Goal: Task Accomplishment & Management: Manage account settings

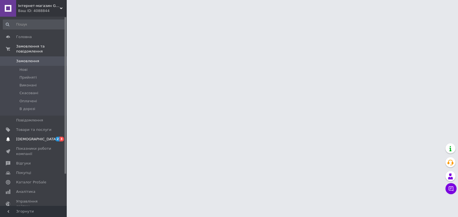
click at [36, 137] on span "[DEMOGRAPHIC_DATA]" at bounding box center [33, 139] width 35 height 5
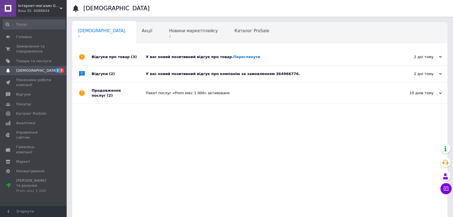
click at [200, 54] on div "У вас новий позитивний відгук про товар. [GEOGRAPHIC_DATA]" at bounding box center [266, 56] width 241 height 5
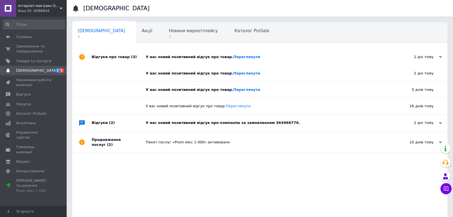
click at [176, 125] on div "У вас новий позитивний відгук про компанію за замовленням 364966776." at bounding box center [266, 122] width 241 height 5
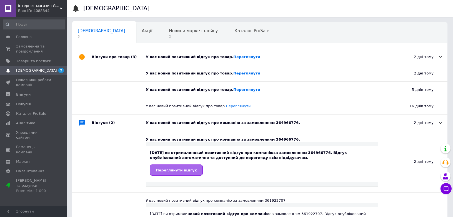
click at [180, 171] on span "Переглянути відгук" at bounding box center [176, 170] width 41 height 4
click at [163, 34] on div "Новини маркетплейсу 2" at bounding box center [196, 33] width 66 height 21
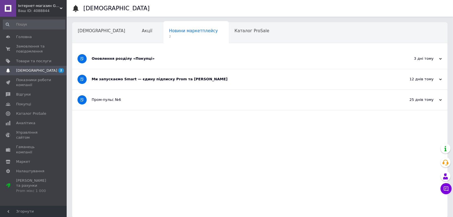
click at [140, 59] on div "Оновлення розділу «Покупці»" at bounding box center [239, 58] width 295 height 5
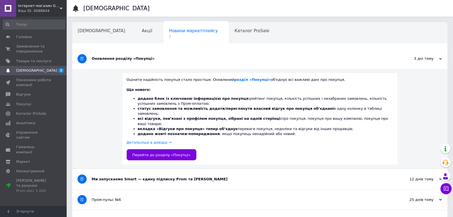
click at [128, 177] on div "Ми запускаємо Smart — єдину підписку Prom та [PERSON_NAME]" at bounding box center [239, 179] width 295 height 5
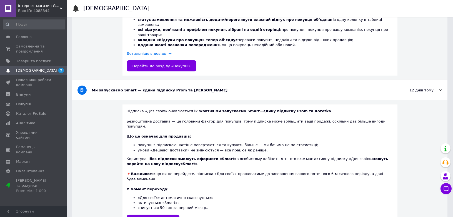
scroll to position [112, 0]
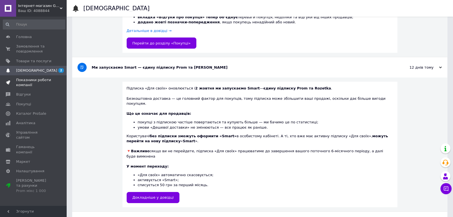
click at [33, 80] on span "Показники роботи компанії" at bounding box center [33, 83] width 35 height 10
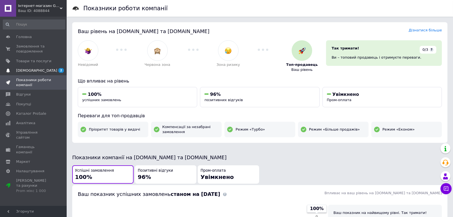
click at [36, 69] on span "[DEMOGRAPHIC_DATA]" at bounding box center [33, 70] width 35 height 5
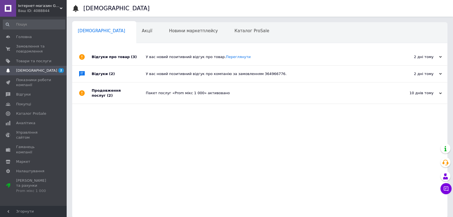
click at [121, 58] on div "Відгуки про товар (3)" at bounding box center [119, 57] width 54 height 17
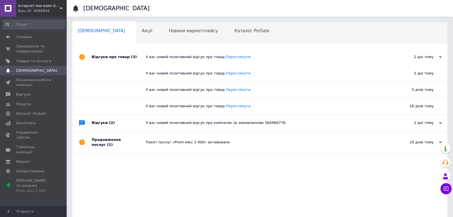
click at [109, 123] on span "(2)" at bounding box center [112, 123] width 6 height 4
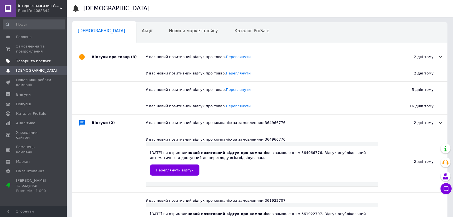
click at [32, 59] on span "Товари та послуги" at bounding box center [33, 61] width 35 height 5
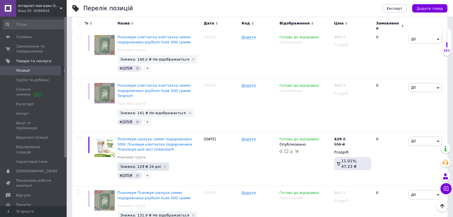
scroll to position [888, 0]
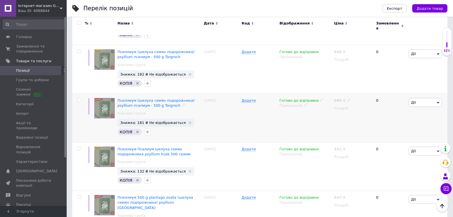
scroll to position [930, 0]
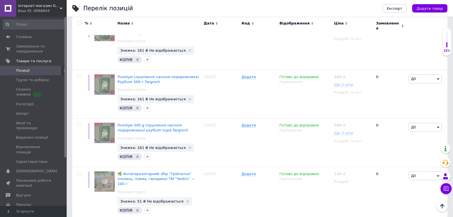
scroll to position [887, 0]
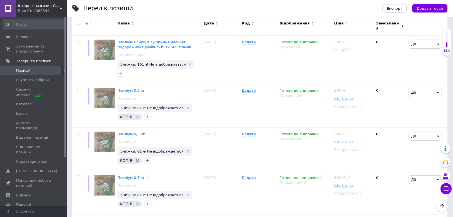
scroll to position [882, 0]
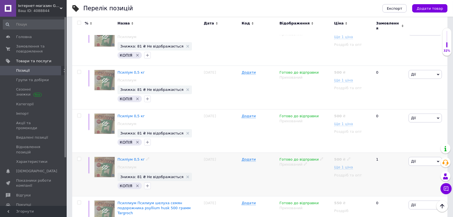
click at [429, 157] on span "Дії" at bounding box center [425, 161] width 33 height 9
click at [80, 157] on input "checkbox" at bounding box center [79, 159] width 4 height 4
checkbox input "true"
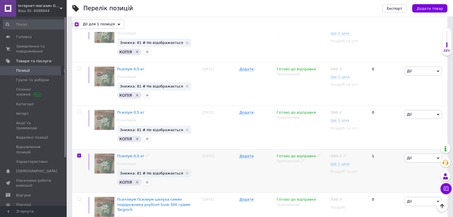
scroll to position [898, 0]
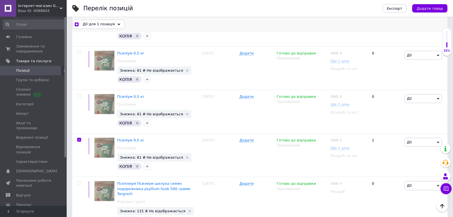
click at [113, 25] on div "Дії для 1 позиція" at bounding box center [98, 24] width 53 height 9
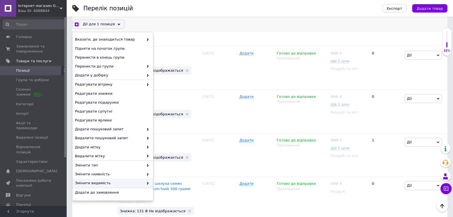
click at [110, 183] on span "Змінити видимість" at bounding box center [109, 183] width 69 height 5
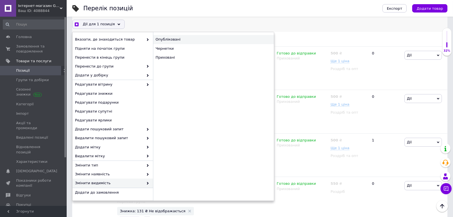
checkbox input "true"
click at [167, 41] on div "Опубліковані" at bounding box center [213, 39] width 121 height 9
checkbox input "false"
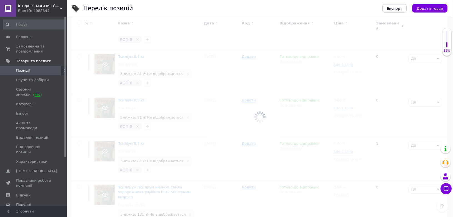
scroll to position [882, 0]
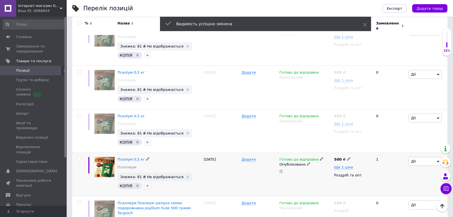
click at [426, 157] on span "Дії" at bounding box center [425, 161] width 33 height 9
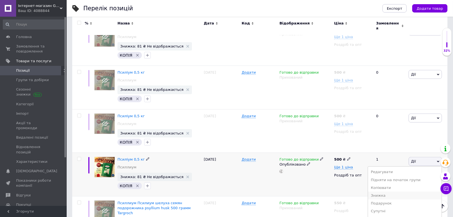
click at [386, 192] on li "Знижка" at bounding box center [405, 196] width 74 height 8
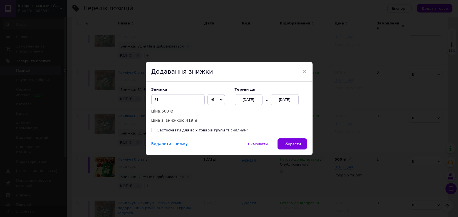
click at [281, 99] on div "[DATE]" at bounding box center [285, 99] width 28 height 11
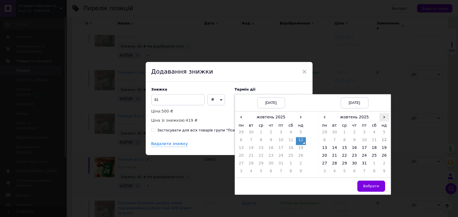
click at [381, 116] on span "›" at bounding box center [384, 117] width 10 height 8
click at [346, 167] on td "26" at bounding box center [344, 165] width 10 height 8
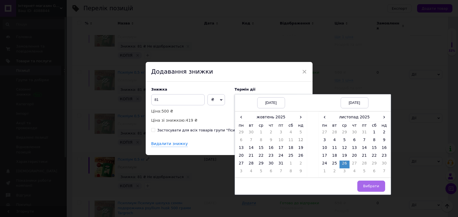
click at [366, 188] on span "Вибрати" at bounding box center [371, 186] width 16 height 4
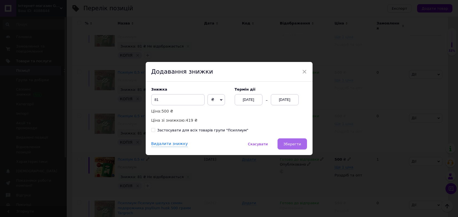
click at [289, 145] on span "Зберегти" at bounding box center [292, 144] width 18 height 4
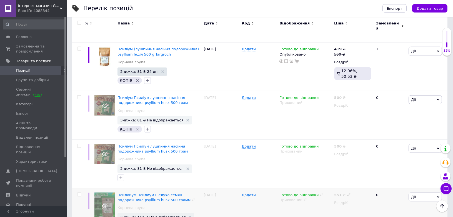
scroll to position [935, 0]
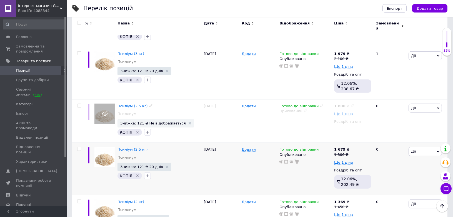
scroll to position [867, 0]
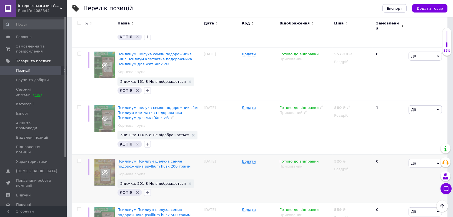
scroll to position [907, 0]
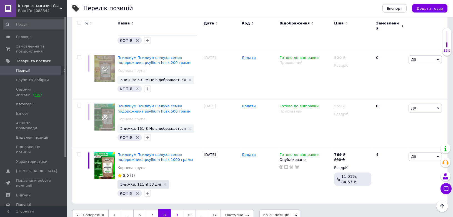
click at [174, 209] on link "9" at bounding box center [177, 215] width 12 height 12
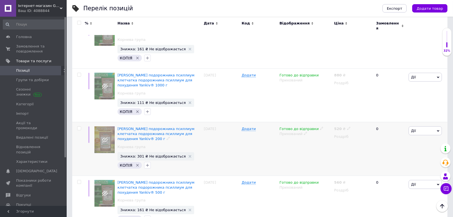
scroll to position [938, 0]
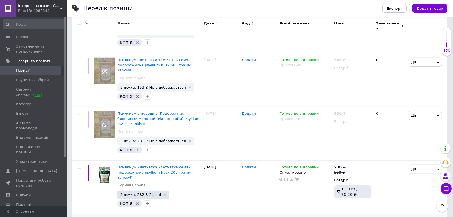
scroll to position [917, 0]
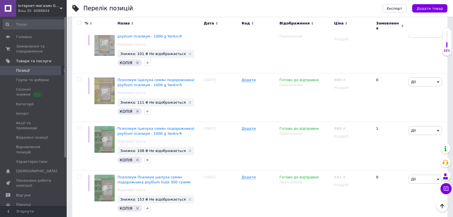
scroll to position [719, 0]
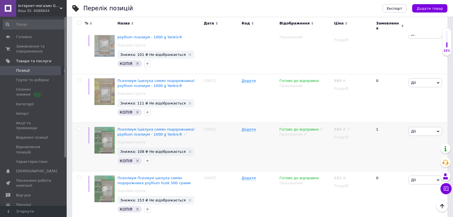
click at [423, 127] on span "Дії" at bounding box center [425, 131] width 33 height 9
click at [78, 127] on input "checkbox" at bounding box center [79, 129] width 4 height 4
checkbox input "true"
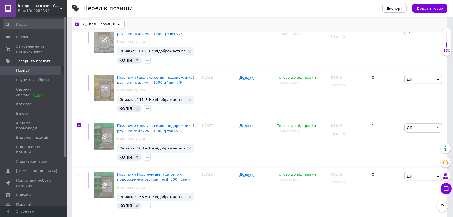
click at [103, 24] on span "Дії для 1 позиція" at bounding box center [99, 24] width 32 height 5
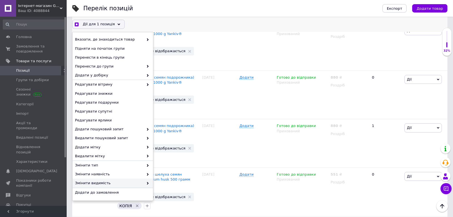
click at [98, 185] on span "Змінити видимість" at bounding box center [109, 183] width 69 height 5
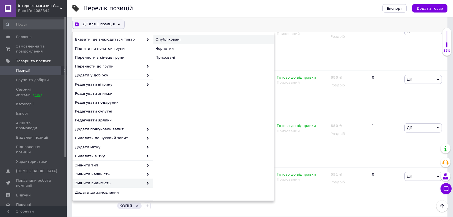
click at [172, 38] on div "Опубліковані" at bounding box center [213, 39] width 121 height 9
checkbox input "true"
checkbox input "false"
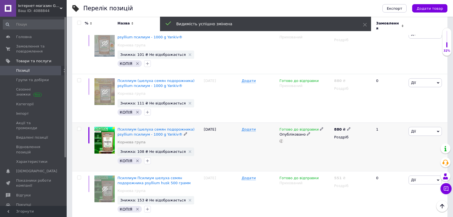
click at [423, 127] on span "Дії" at bounding box center [425, 131] width 33 height 9
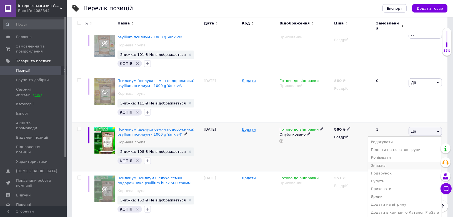
click at [385, 162] on li "Знижка" at bounding box center [405, 166] width 74 height 8
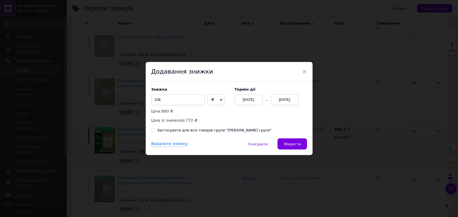
click at [277, 103] on div "[DATE]" at bounding box center [285, 99] width 28 height 11
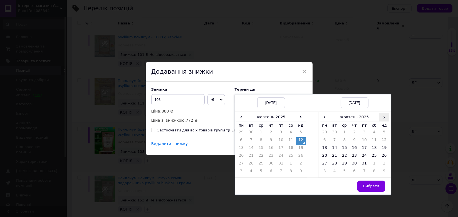
click at [381, 117] on span "›" at bounding box center [384, 117] width 10 height 8
click at [323, 121] on span "‹" at bounding box center [325, 117] width 10 height 8
click at [345, 165] on td "26" at bounding box center [344, 165] width 10 height 8
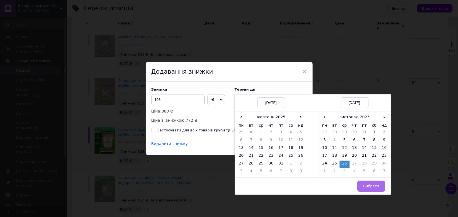
click at [374, 187] on span "Вибрати" at bounding box center [371, 186] width 16 height 4
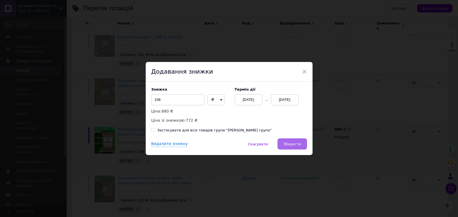
click at [301, 145] on button "Зберегти" at bounding box center [291, 143] width 29 height 11
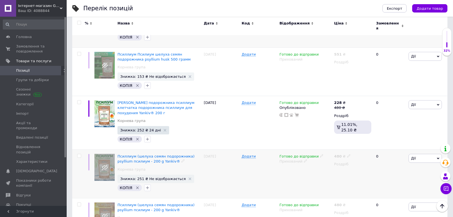
scroll to position [904, 0]
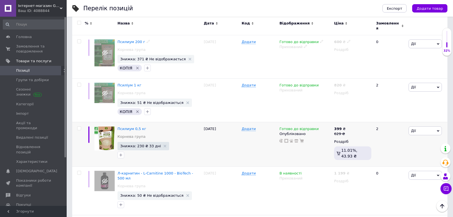
scroll to position [652, 0]
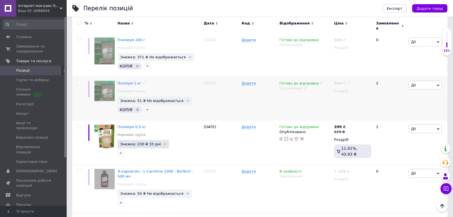
click at [428, 81] on span "Дії" at bounding box center [425, 85] width 33 height 9
click at [78, 81] on input "checkbox" at bounding box center [79, 83] width 4 height 4
checkbox input "true"
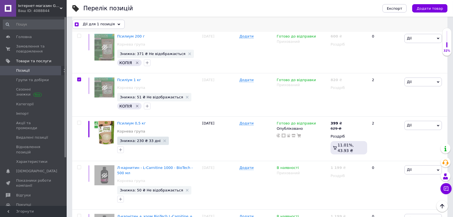
click at [104, 22] on span "Дії для 1 позиція" at bounding box center [99, 24] width 32 height 5
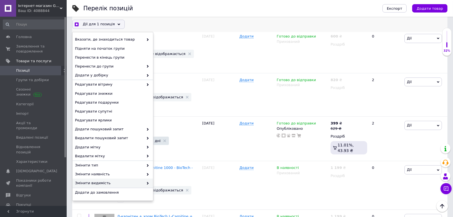
click at [100, 182] on span "Змінити видимість" at bounding box center [109, 183] width 69 height 5
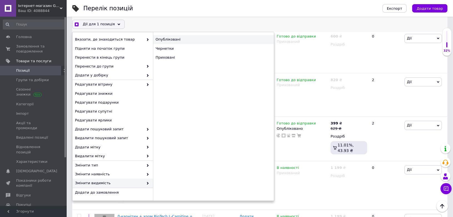
click at [178, 42] on div "Опубліковані" at bounding box center [213, 39] width 121 height 9
checkbox input "true"
checkbox input "false"
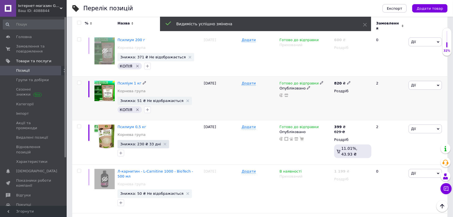
click at [420, 81] on span "Дії" at bounding box center [425, 85] width 33 height 9
click at [386, 116] on li "Знижка" at bounding box center [405, 120] width 74 height 8
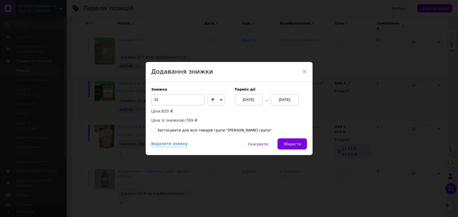
click at [288, 100] on div "[DATE]" at bounding box center [285, 99] width 28 height 11
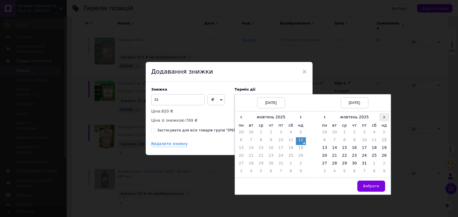
click at [382, 117] on span "›" at bounding box center [384, 117] width 10 height 8
click at [347, 165] on td "26" at bounding box center [344, 165] width 10 height 8
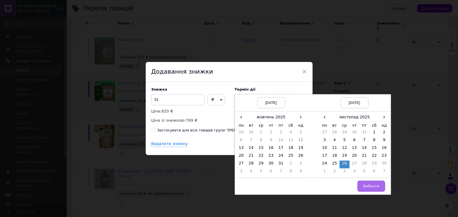
click at [368, 190] on button "Вибрати" at bounding box center [371, 186] width 28 height 11
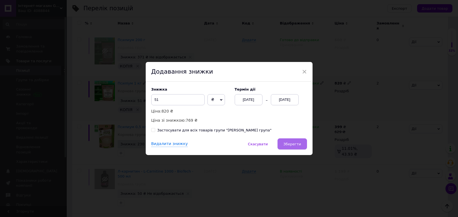
click at [296, 144] on span "Зберегти" at bounding box center [292, 144] width 18 height 4
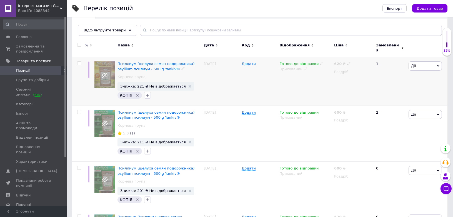
scroll to position [62, 0]
click at [427, 112] on span "Дії" at bounding box center [425, 114] width 33 height 9
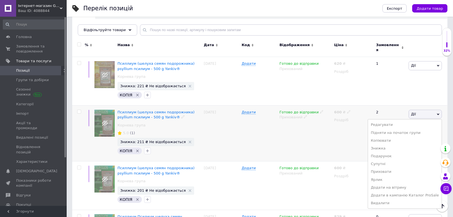
click at [419, 110] on span "Дії" at bounding box center [425, 114] width 33 height 9
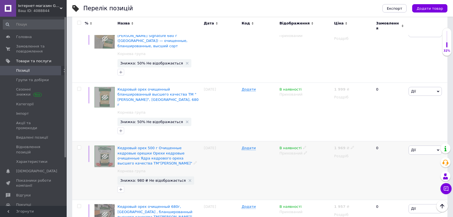
scroll to position [894, 0]
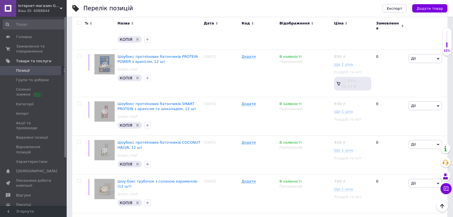
scroll to position [733, 0]
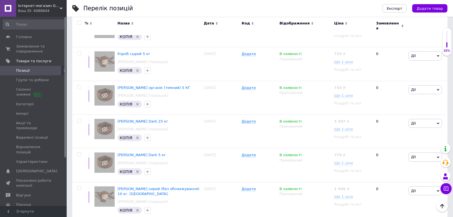
scroll to position [614, 0]
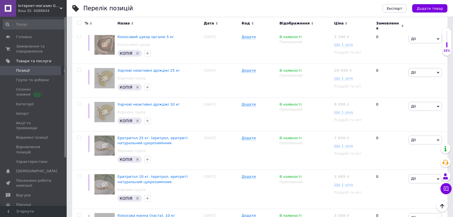
scroll to position [610, 0]
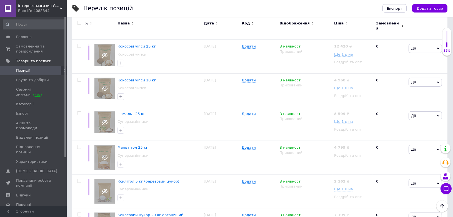
scroll to position [632, 0]
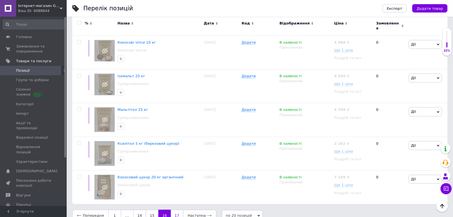
click at [173, 210] on link "17" at bounding box center [177, 216] width 12 height 12
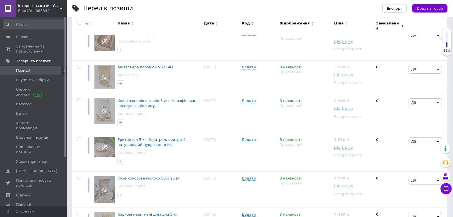
scroll to position [188, 0]
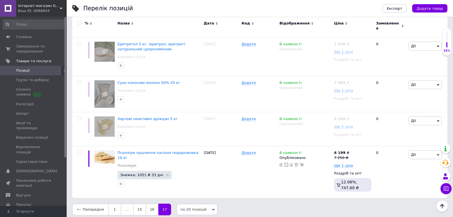
click at [253, 210] on div "Попередня 1 ... 15 16 17 по 20 позицій по 20 позицій по 50 позицій по 100 позиц…" at bounding box center [260, 210] width 376 height 12
click at [266, 207] on div "Попередня 1 ... 15 16 17 по 20 позицій по 20 позицій по 50 позицій по 100 позиц…" at bounding box center [260, 210] width 376 height 12
click at [151, 7] on div "Перелік позицій" at bounding box center [227, 8] width 288 height 17
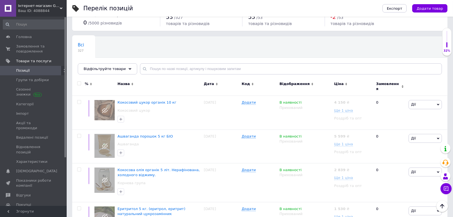
scroll to position [0, 0]
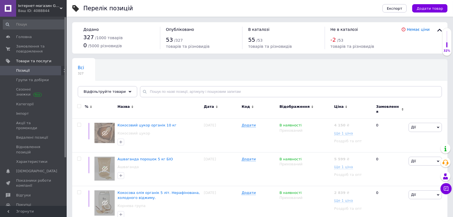
click at [306, 72] on div "Всі 327 Ok Відфільтровано... Зберегти" at bounding box center [260, 81] width 376 height 46
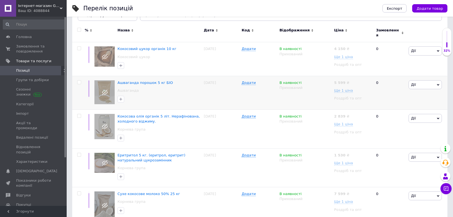
scroll to position [188, 0]
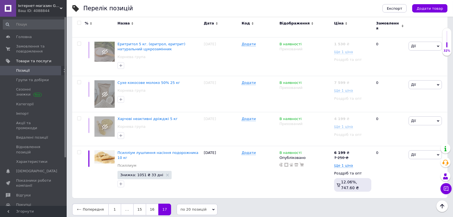
click at [245, 211] on div "Попередня 1 ... 15 16 17 по 20 позицій по 20 позицій по 50 позицій по 100 позиц…" at bounding box center [260, 210] width 376 height 12
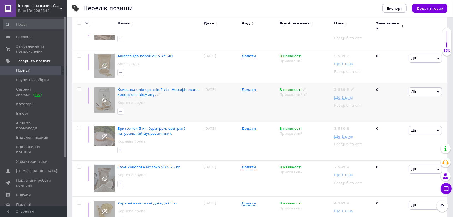
scroll to position [0, 0]
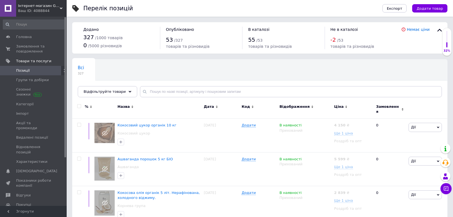
click at [251, 70] on div "Всі 327 Ok Відфільтровано... Зберегти" at bounding box center [260, 81] width 376 height 46
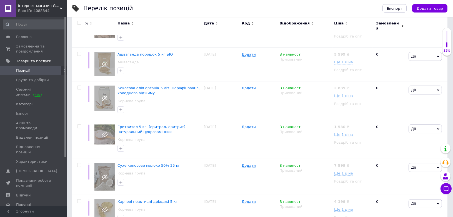
scroll to position [188, 0]
